Goal: Task Accomplishment & Management: Complete application form

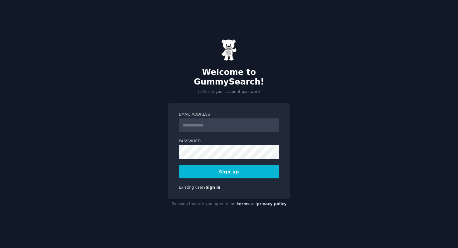
click at [233, 119] on input "Email Address" at bounding box center [229, 126] width 100 height 14
type input "**********"
click at [161, 146] on div "**********" at bounding box center [229, 124] width 458 height 248
click at [179, 166] on button "Sign up" at bounding box center [229, 172] width 100 height 13
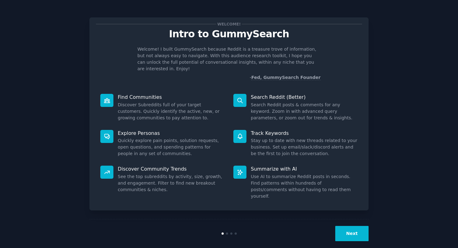
click at [347, 226] on button "Next" at bounding box center [351, 233] width 33 height 15
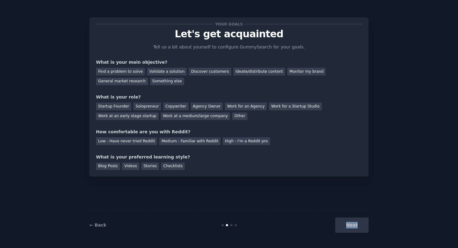
click at [347, 226] on div "Next" at bounding box center [321, 225] width 93 height 15
click at [179, 224] on div "← Back" at bounding box center [135, 225] width 93 height 7
click at [132, 71] on div "Find a problem to solve" at bounding box center [120, 72] width 49 height 8
click at [161, 73] on div "Validate a solution" at bounding box center [167, 72] width 40 height 8
click at [129, 71] on div "Find a problem to solve" at bounding box center [120, 72] width 49 height 8
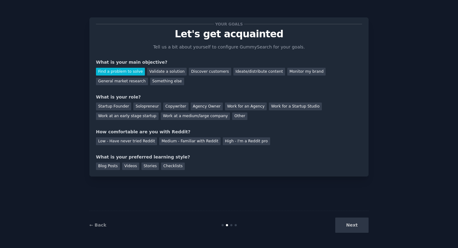
click at [350, 226] on div "Next" at bounding box center [321, 225] width 93 height 15
click at [130, 81] on div "General market research" at bounding box center [122, 82] width 52 height 8
click at [344, 227] on div "Next" at bounding box center [321, 225] width 93 height 15
click at [141, 72] on div "Find a problem to solve" at bounding box center [120, 72] width 49 height 8
click at [122, 104] on div "Startup Founder" at bounding box center [113, 107] width 35 height 8
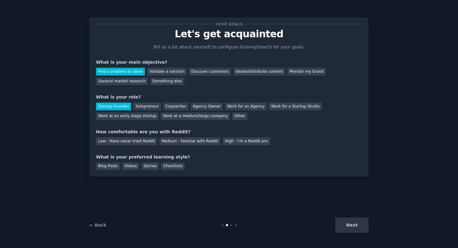
click at [202, 145] on div "Your goals Let's get acquainted Tell us a bit about yourself to configure Gummy…" at bounding box center [229, 97] width 266 height 146
click at [201, 143] on div "Medium - Familiar with Reddit" at bounding box center [189, 142] width 61 height 8
click at [111, 168] on div "Blog Posts" at bounding box center [108, 167] width 24 height 8
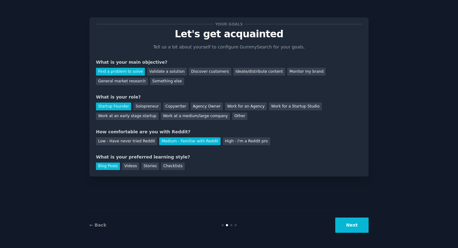
click at [346, 222] on button "Next" at bounding box center [351, 225] width 33 height 15
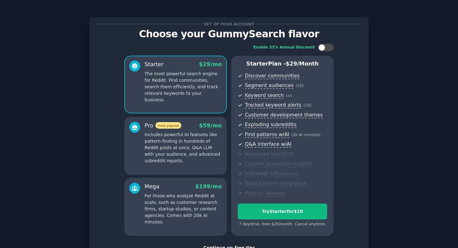
scroll to position [47, 0]
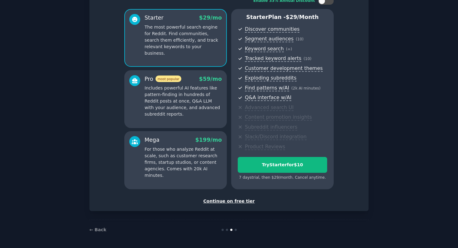
click at [229, 204] on div "Continue on free tier" at bounding box center [229, 201] width 266 height 7
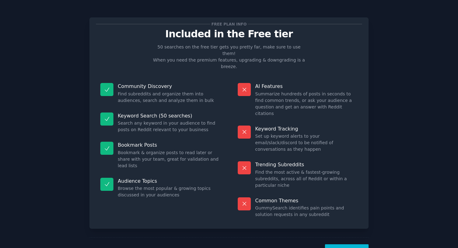
click at [349, 245] on button "Let's Go!" at bounding box center [347, 252] width 44 height 15
